Goal: Entertainment & Leisure: Consume media (video, audio)

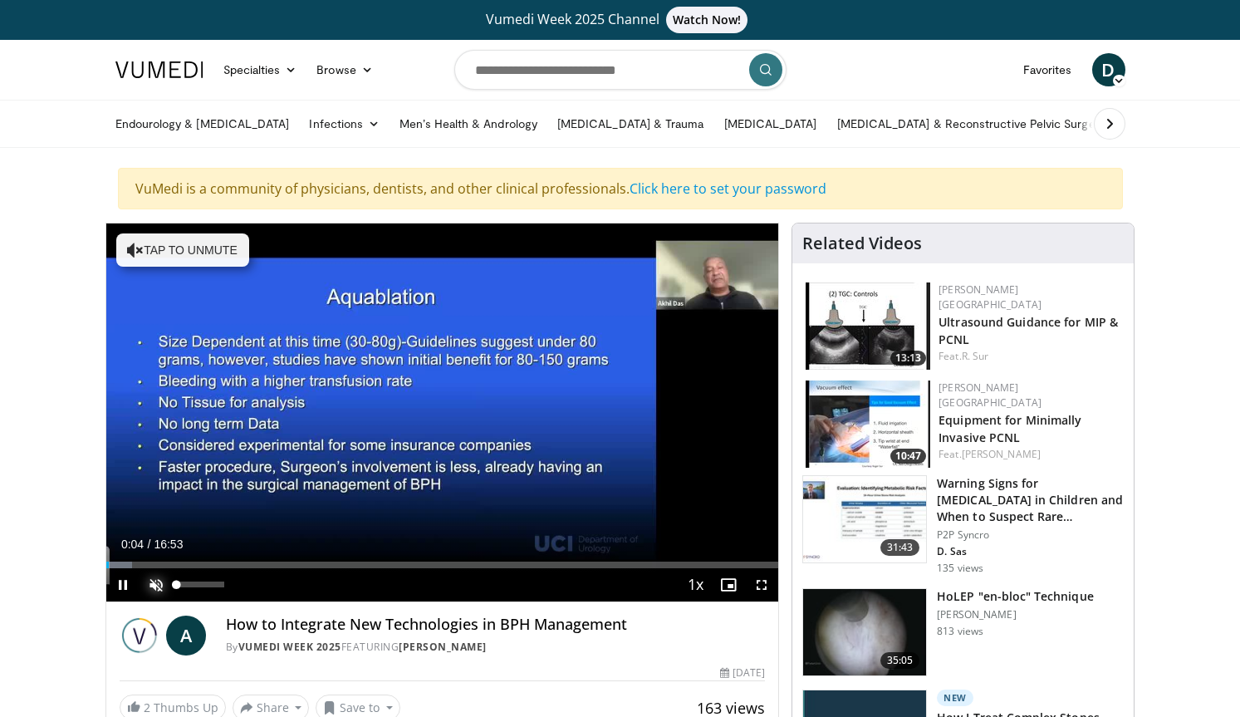
click at [158, 583] on span "Video Player" at bounding box center [156, 584] width 33 height 33
click at [762, 583] on span "Video Player" at bounding box center [761, 584] width 33 height 33
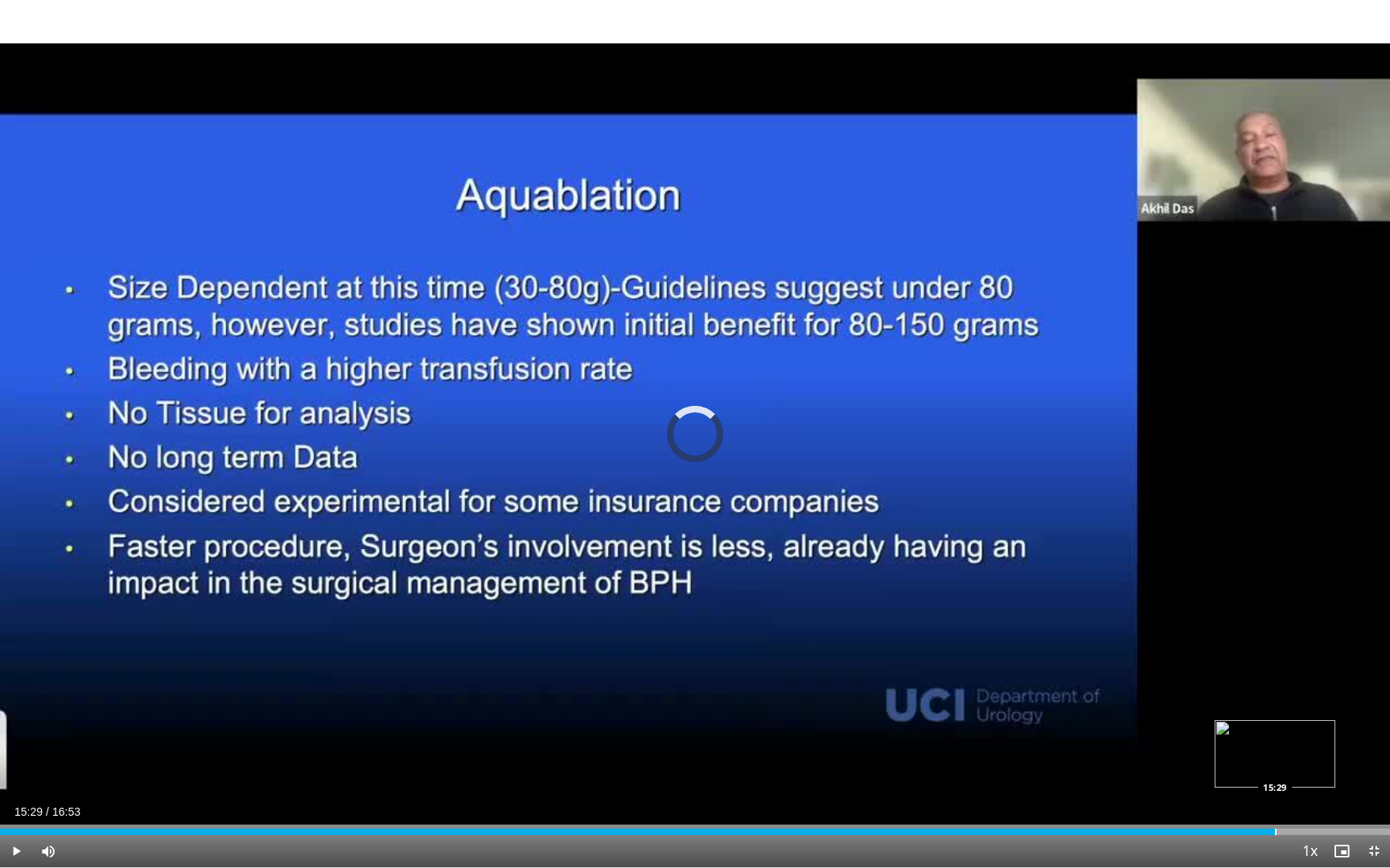
click at [1200, 693] on div "Progress Bar" at bounding box center [1276, 832] width 2 height 7
click at [1200, 693] on div "Progress Bar" at bounding box center [1360, 832] width 2 height 7
